Goal: Contribute content

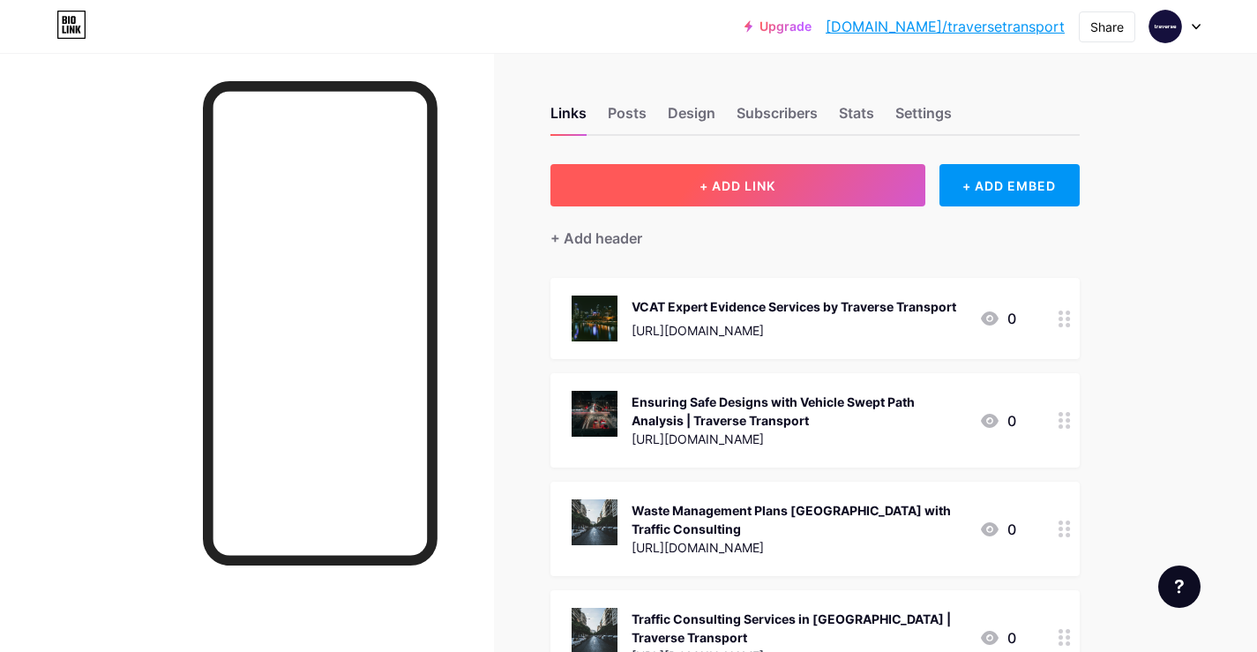
click at [860, 180] on button "+ ADD LINK" at bounding box center [738, 185] width 375 height 42
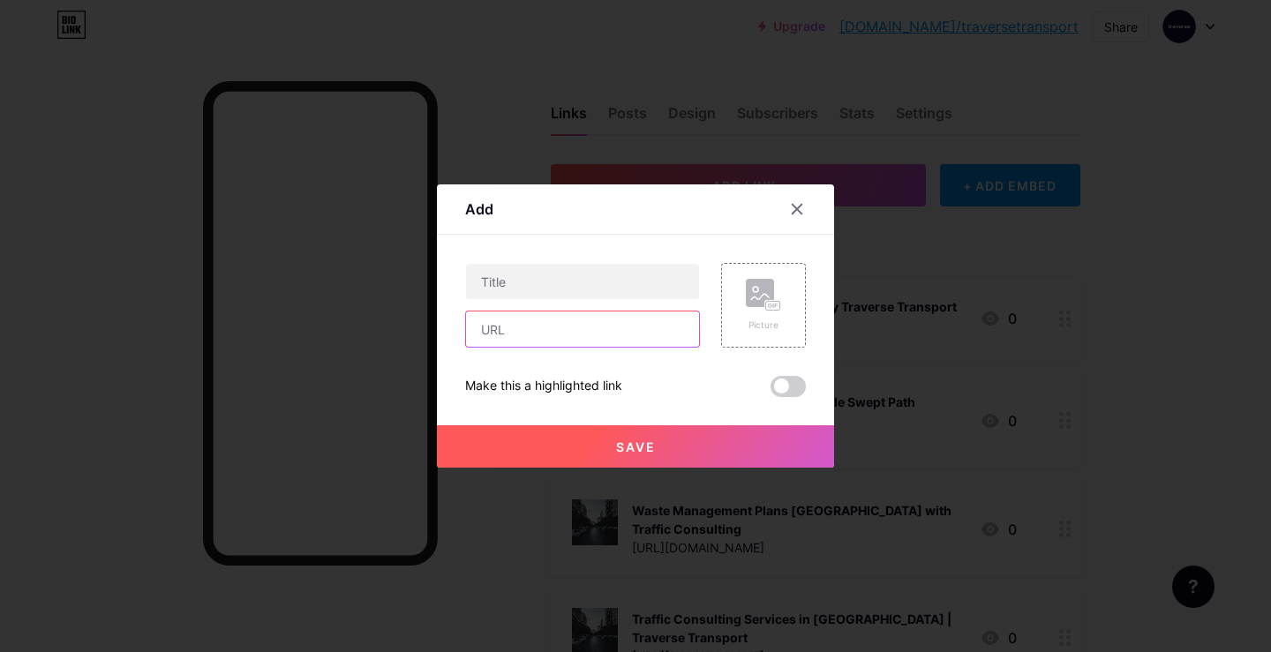
click at [540, 335] on input "text" at bounding box center [582, 329] width 233 height 35
paste input "[URL][DOMAIN_NAME]"
type input "[URL][DOMAIN_NAME]"
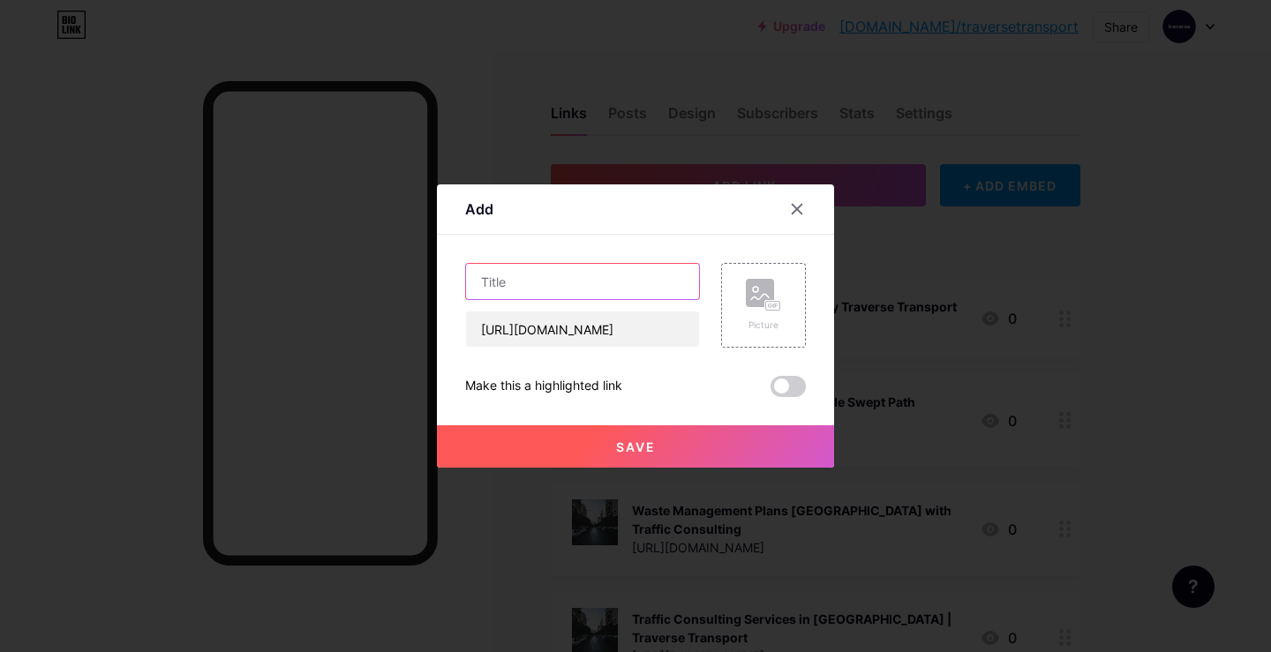
click at [552, 278] on input "text" at bounding box center [582, 281] width 233 height 35
paste input "Comprehensive Waste Management Plans by Traverse Transport"
type input "Comprehensive Waste Management Plans by Traverse Transport"
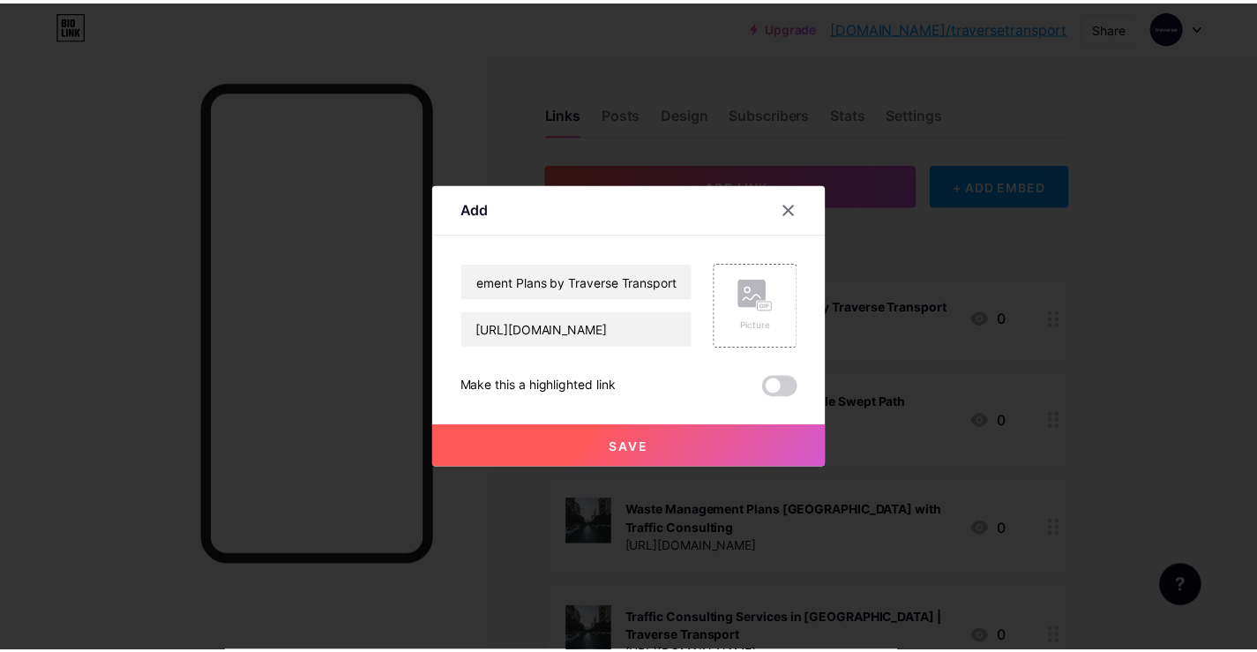
scroll to position [0, 0]
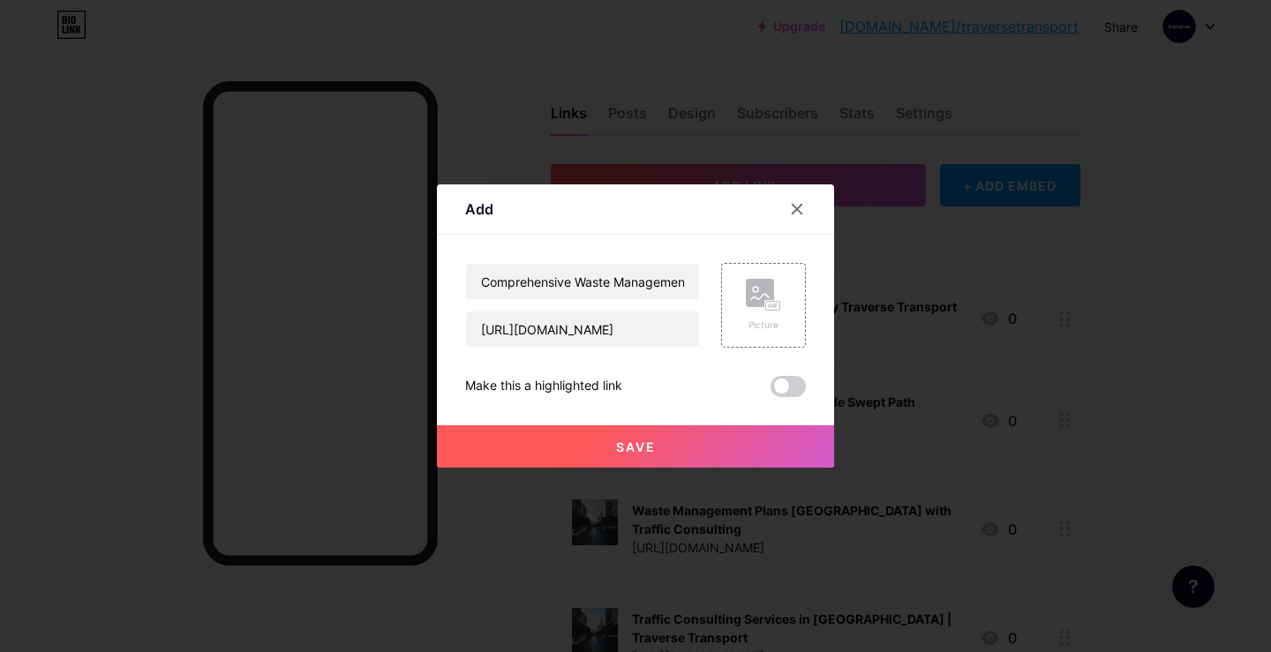
click at [770, 379] on div "Make this a highlighted link" at bounding box center [635, 386] width 341 height 21
click at [792, 391] on span at bounding box center [787, 386] width 35 height 21
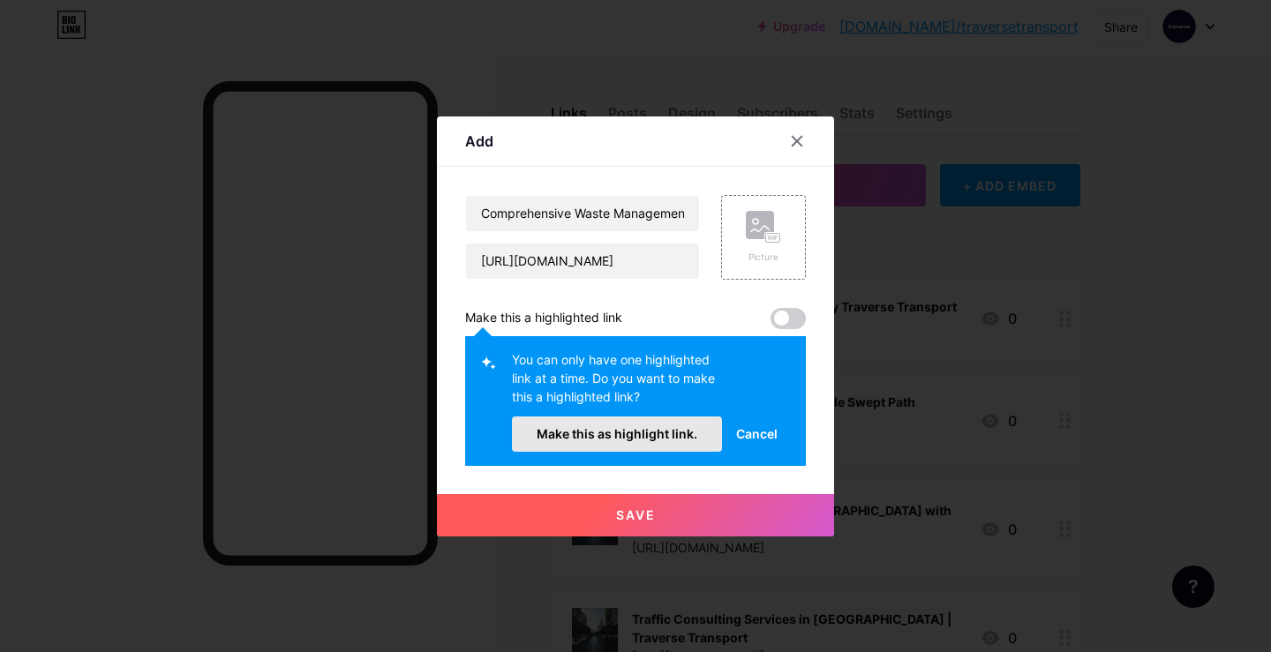
click at [632, 424] on button "Make this as highlight link." at bounding box center [617, 434] width 210 height 35
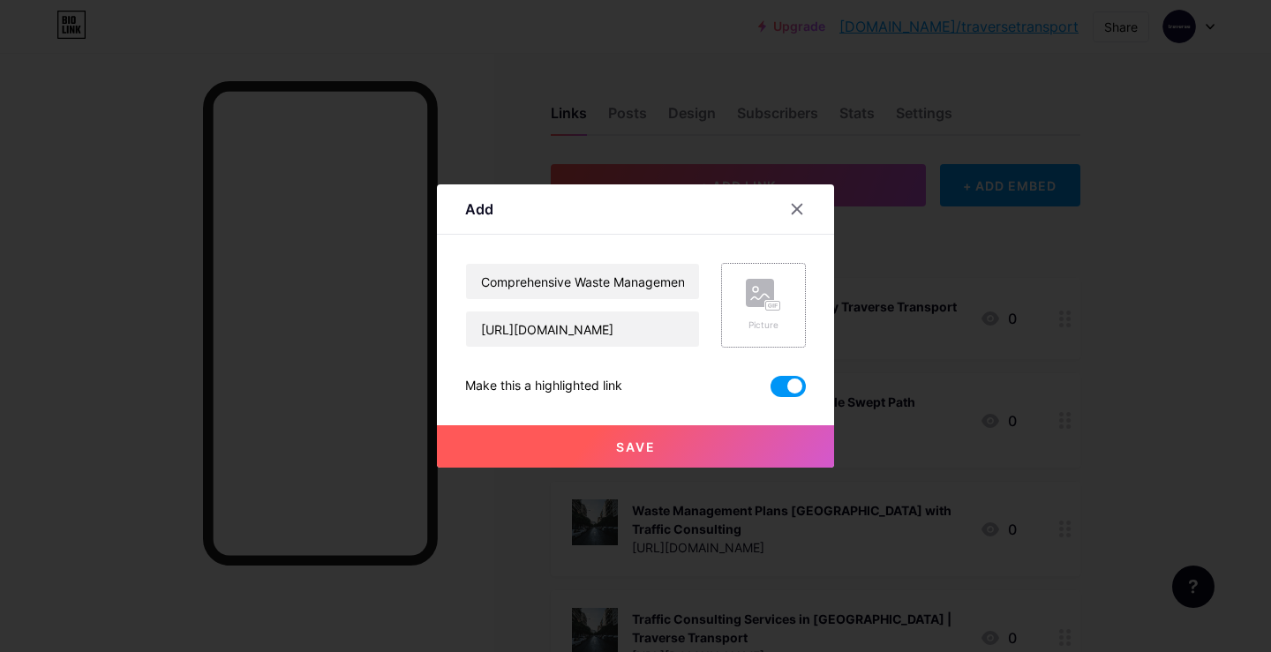
click at [764, 305] on icon at bounding box center [763, 295] width 35 height 33
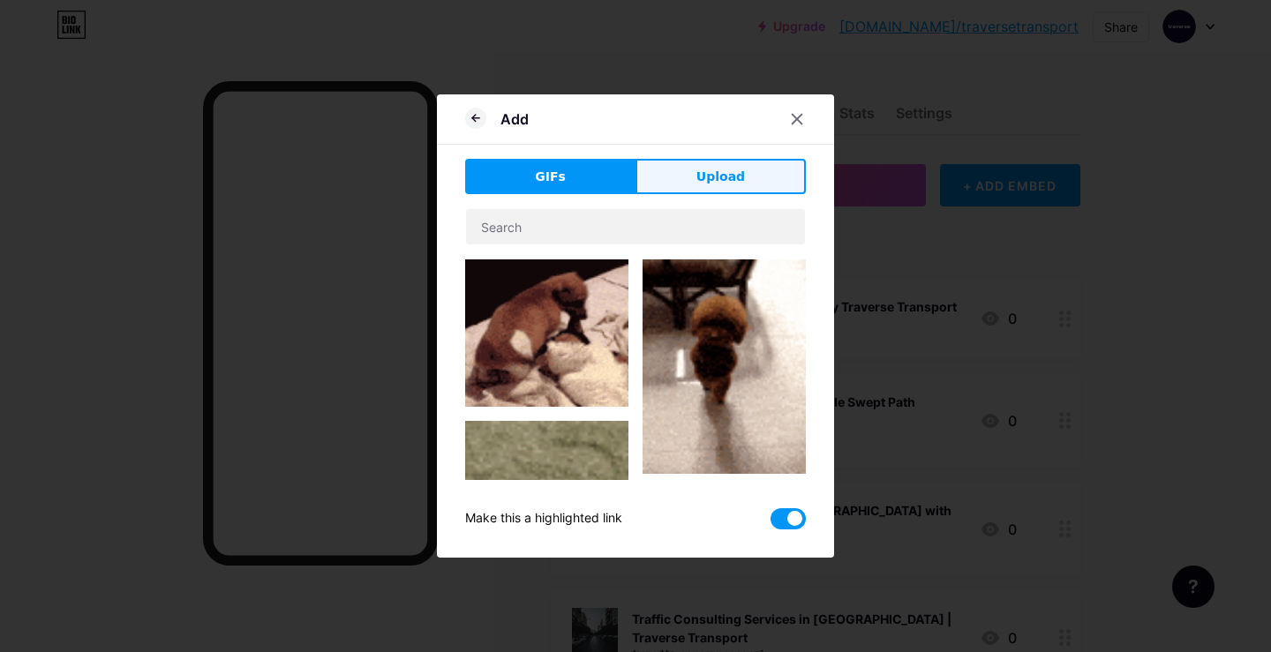
click at [691, 169] on button "Upload" at bounding box center [720, 176] width 170 height 35
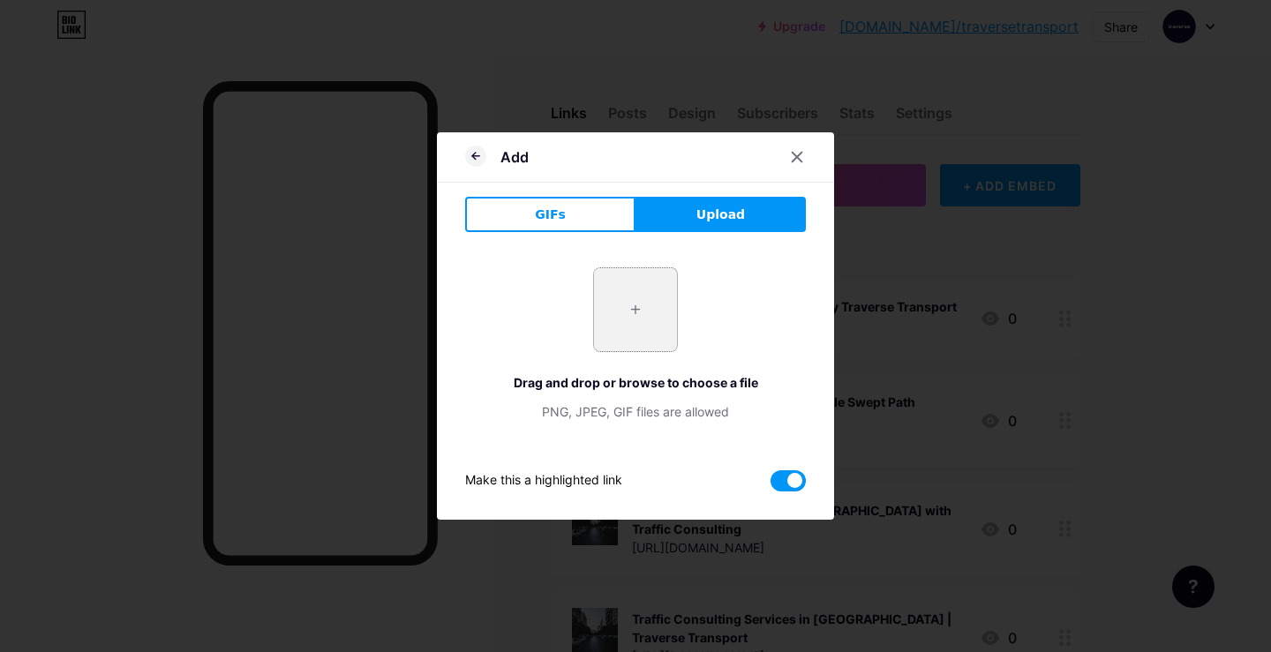
click at [627, 319] on input "file" at bounding box center [635, 309] width 83 height 83
type input "C:\fakepath\unsplash-image-EXdkLVJiy7g (3).jpg"
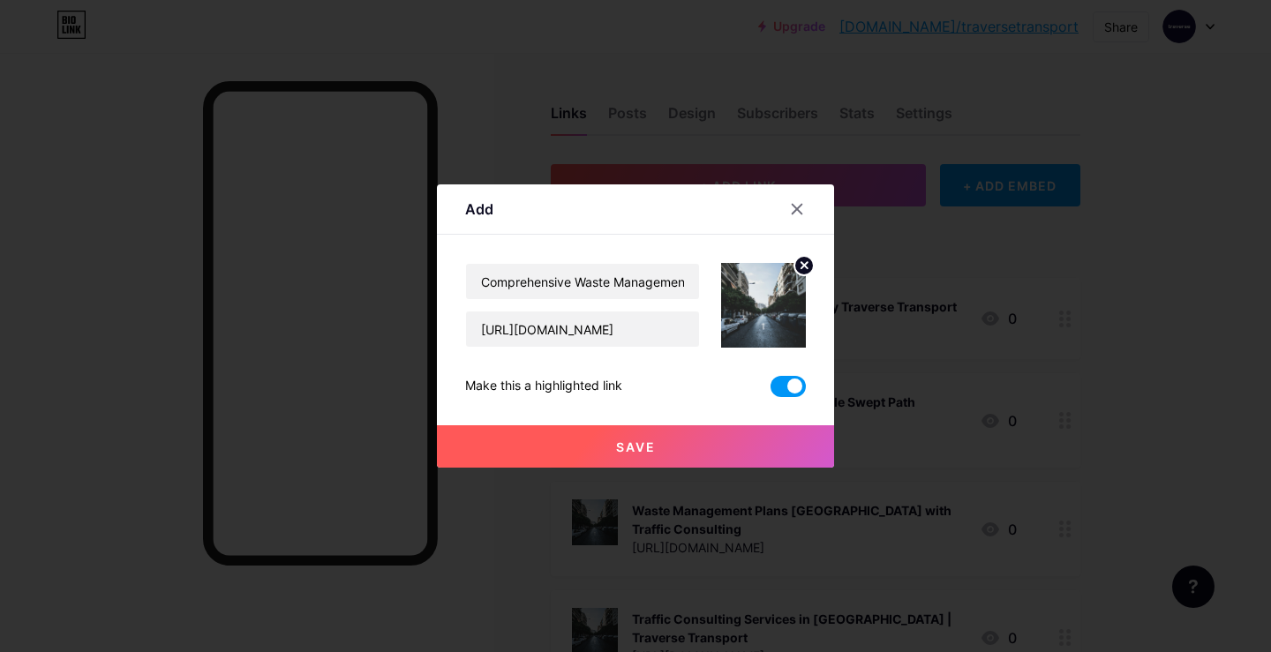
click at [655, 450] on span "Save" at bounding box center [636, 446] width 40 height 15
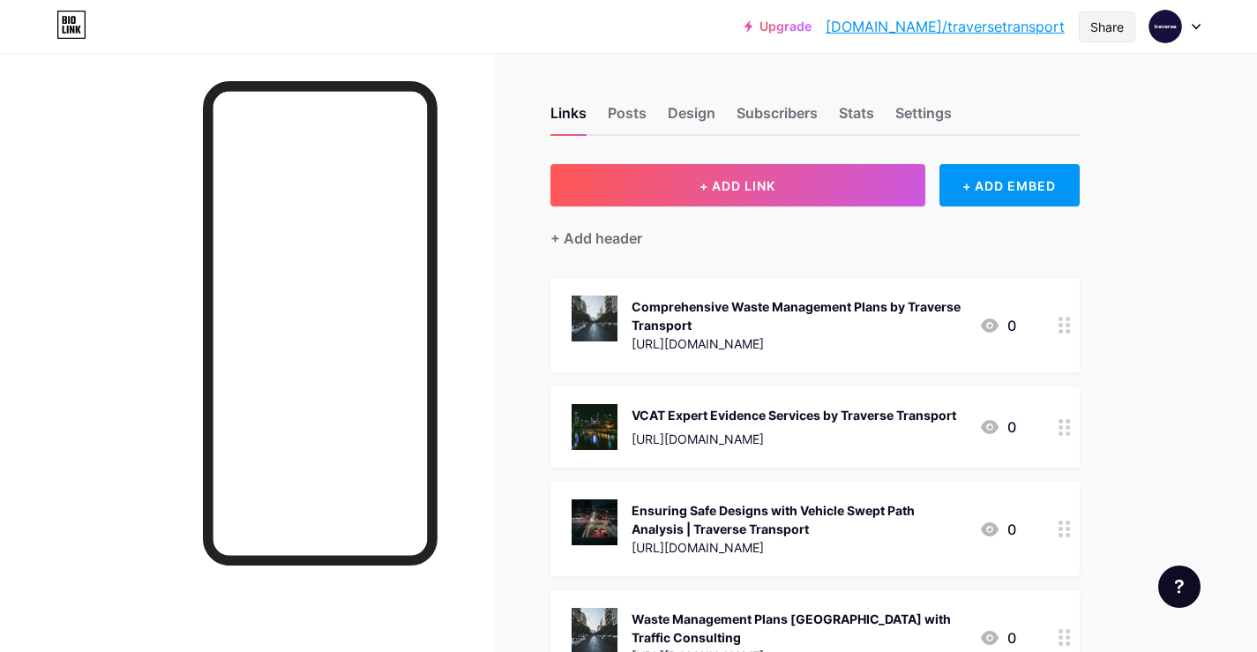
click at [1085, 25] on div "Share" at bounding box center [1107, 26] width 56 height 31
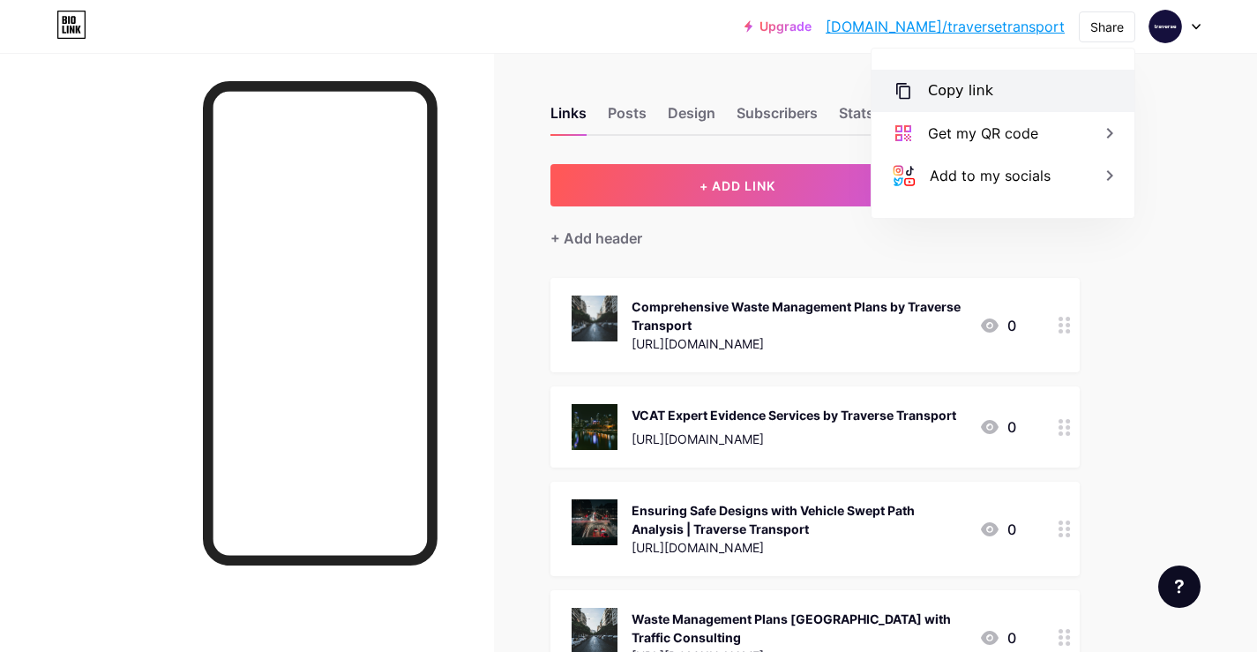
click at [977, 97] on div "Copy link" at bounding box center [960, 90] width 65 height 21
